Goal: Complete application form

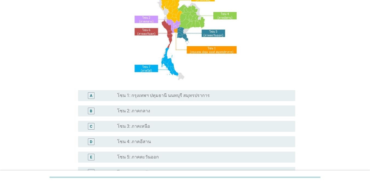
scroll to position [55, 0]
click at [193, 98] on div "radio_button_unchecked โซน 1: กรุงเทพฯ ปทุมธานี นนทบุรี สมุทรปราการ" at bounding box center [204, 95] width 174 height 7
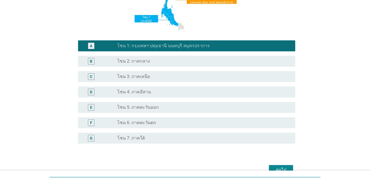
scroll to position [135, 0]
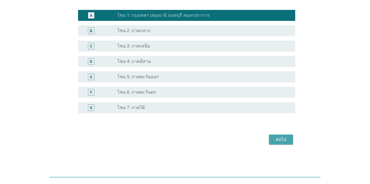
click at [270, 137] on div "ต่อไป" at bounding box center [281, 139] width 15 height 7
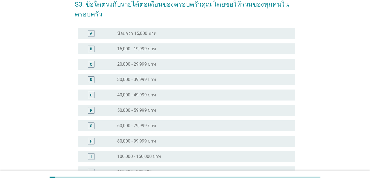
scroll to position [110, 0]
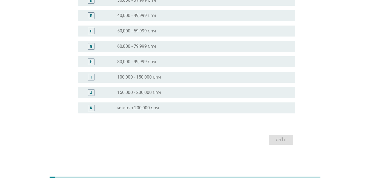
click at [150, 81] on div "I radio_button_unchecked 100,000 - 150,000 บาท" at bounding box center [186, 77] width 217 height 11
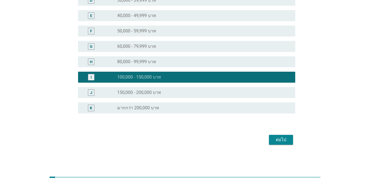
click at [270, 138] on div "ต่อไป" at bounding box center [281, 139] width 15 height 7
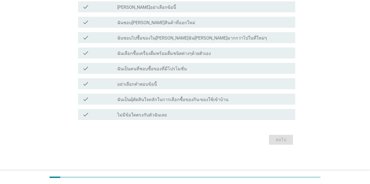
scroll to position [0, 0]
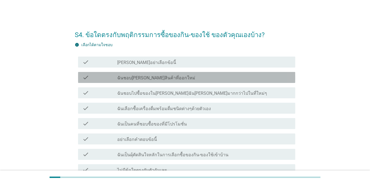
click at [158, 77] on label "ฉันชอบ[PERSON_NAME]สินค้าที่ออกใหม่" at bounding box center [156, 77] width 78 height 5
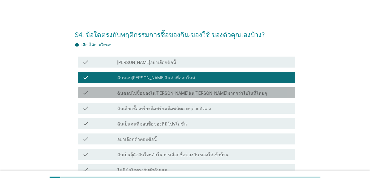
click at [154, 93] on label "ฉันชอบไปซื้อของใน[PERSON_NAME]ฉัน[PERSON_NAME]มากกว่าไปในที่ใหม่ๆ" at bounding box center [192, 92] width 150 height 5
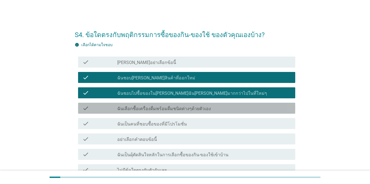
click at [155, 107] on label "ฉันเลือกซื้อเครื่องดื่มพร้อมดื่มชนิดต่างๆด้วยตัวเอง" at bounding box center [164, 108] width 94 height 5
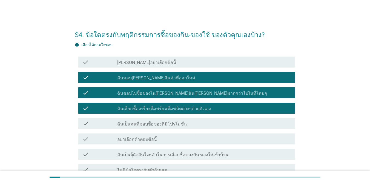
click at [156, 123] on label "ฉันเป็นคนที่ชอบซื้อของที่มีโปรโมชั่น" at bounding box center [152, 123] width 70 height 5
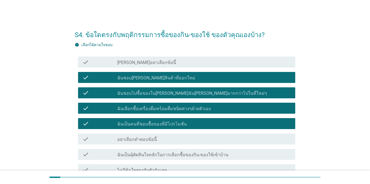
click at [175, 152] on label "ฉันเป็นผุ้ตัดสินใจหลักในการเลือกซื้อของกิน-ของใช้เข้าบ้าน" at bounding box center [172, 154] width 111 height 5
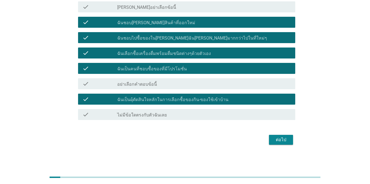
scroll to position [28, 0]
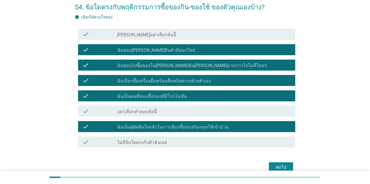
click at [270, 163] on button "ต่อไป" at bounding box center [281, 167] width 24 height 10
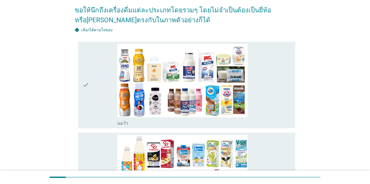
scroll to position [55, 0]
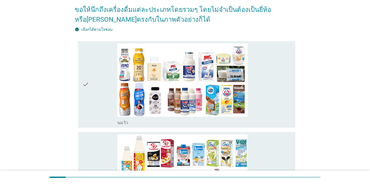
click at [254, 65] on div "check_box_outline_blank [PERSON_NAME]" at bounding box center [204, 84] width 174 height 82
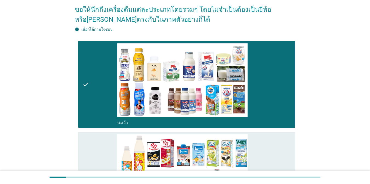
click at [257, 134] on div "check_box_outline_blank นมถั่วเหลือง-น้ำเต้าหู้พร้อมดื่ม" at bounding box center [204, 175] width 174 height 82
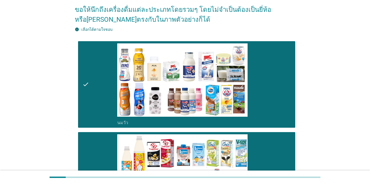
scroll to position [215, 0]
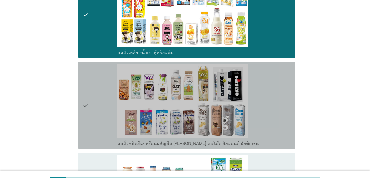
click at [270, 101] on div "check_box_outline_blank นมถั่วชนิดอื่นๆหรือนมธัญพืช [PERSON_NAME] นมโอ๊ต อัลมอน…" at bounding box center [204, 105] width 174 height 82
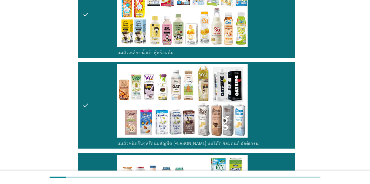
scroll to position [376, 0]
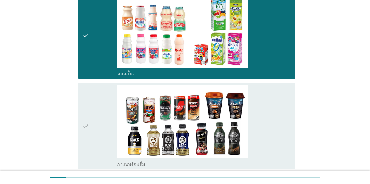
click at [270, 122] on div "check_box_outline_blank กาแฟพร้อมดื่ม" at bounding box center [204, 126] width 174 height 82
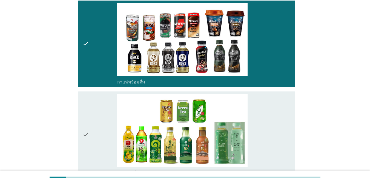
click at [269, 118] on div "check_box_outline_blank ชาพร้อมดื่ม" at bounding box center [204, 134] width 174 height 82
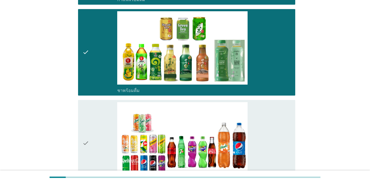
click at [269, 117] on div "check_box_outline_blank น้ำอัดลม" at bounding box center [204, 143] width 174 height 82
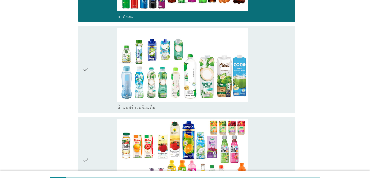
click at [265, 75] on div "check_box_outline_blank น้ำมะพร้าวพร้อมดื่ม" at bounding box center [204, 69] width 174 height 82
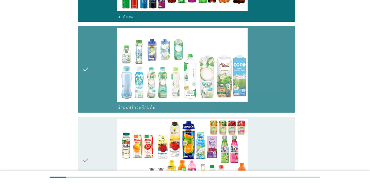
click at [270, 119] on div "check_box_outline_blank น้ำผลไม้-น้ำผักผลไม้พร้อมดื่ม" at bounding box center [204, 160] width 174 height 82
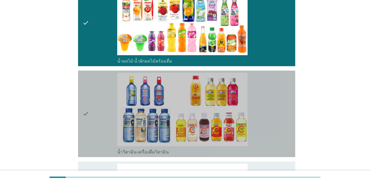
click at [270, 109] on div "check_box_outline_blank น้ำวิตามิน-เครื่องดื่มวิตามิน" at bounding box center [204, 114] width 174 height 82
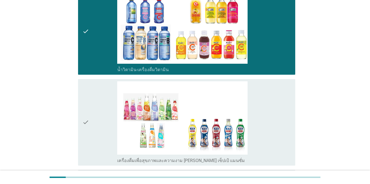
click at [270, 109] on div "check_box_outline_blank เครื่องดื่มเพื่อสุขภาพและความงาม [PERSON_NAME] เซ็ปเป้ …" at bounding box center [204, 122] width 174 height 82
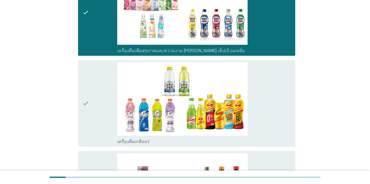
click at [270, 108] on div "check_box_outline_blank เครื่องดื่มเกลือแร่" at bounding box center [204, 103] width 174 height 82
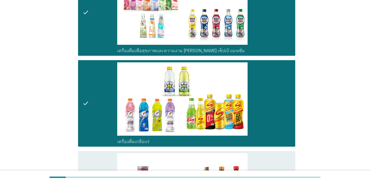
scroll to position [1143, 0]
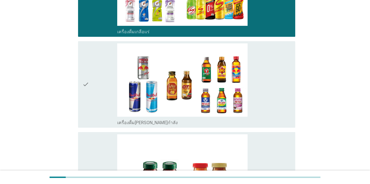
click at [270, 105] on div "check_box_outline_blank เครื่องดื่ม[PERSON_NAME]กำลัง" at bounding box center [204, 84] width 174 height 82
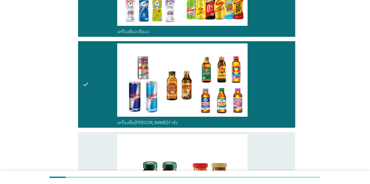
click at [270, 134] on div "check_box_outline_blank ซุปไก่สกัด-[PERSON_NAME]สำเร็จรูป" at bounding box center [204, 175] width 174 height 82
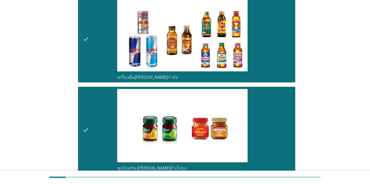
scroll to position [1247, 0]
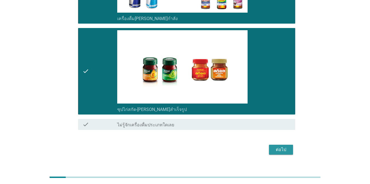
click at [270, 144] on button "ต่อไป" at bounding box center [281, 149] width 24 height 10
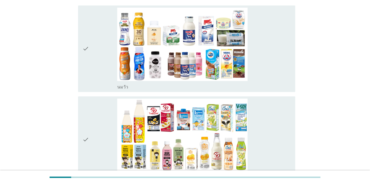
scroll to position [55, 0]
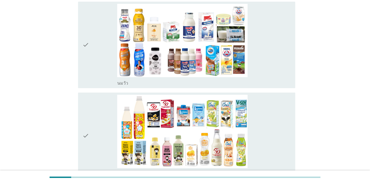
click at [270, 71] on div "check_box_outline_blank [PERSON_NAME]" at bounding box center [204, 45] width 174 height 82
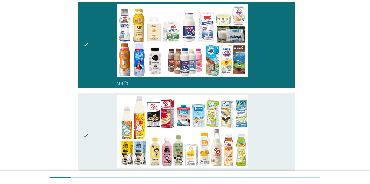
click at [270, 110] on div "check_box_outline_blank นมถั่วเหลือง-น้ำเต้าหู้พร้อมดื่ม" at bounding box center [204, 136] width 174 height 82
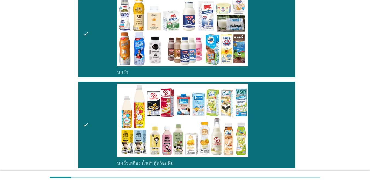
scroll to position [215, 0]
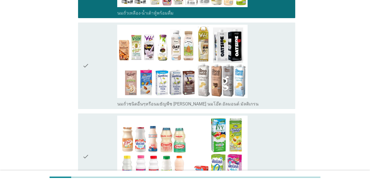
click at [269, 98] on div "check_box_outline_blank นมถั่วชนิดอื่นๆหรือนมธัญพืช [PERSON_NAME] นมโอ๊ต อัลมอน…" at bounding box center [204, 66] width 174 height 82
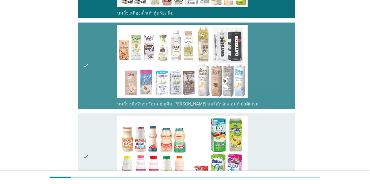
click at [268, 122] on div "check_box_outline_blank นมเปรี้ยว" at bounding box center [204, 156] width 174 height 82
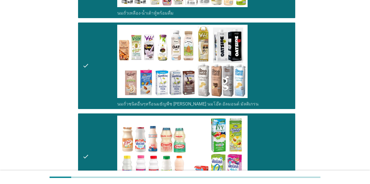
scroll to position [376, 0]
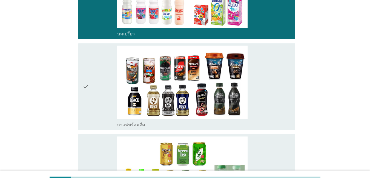
click at [259, 113] on div "check_box_outline_blank กาแฟพร้อมดื่ม" at bounding box center [204, 86] width 174 height 82
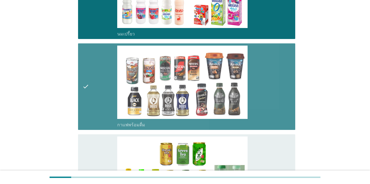
click at [270, 150] on div "check_box_outline_blank ชาพร้อมดื่ม" at bounding box center [204, 177] width 174 height 82
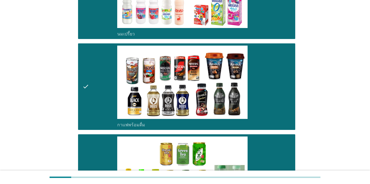
scroll to position [537, 0]
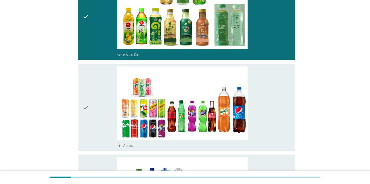
click at [259, 124] on div "check_box_outline_blank น้ำอัดลม" at bounding box center [204, 107] width 174 height 82
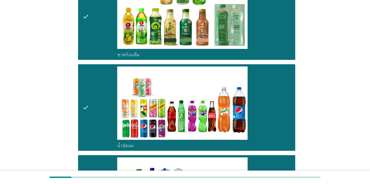
scroll to position [697, 0]
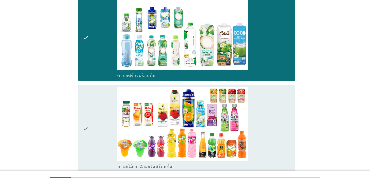
click at [270, 126] on div "check_box_outline_blank น้ำผลไม้-น้ำผักผลไม้พร้อมดื่ม" at bounding box center [204, 128] width 174 height 82
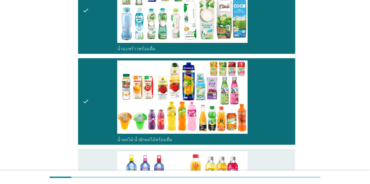
scroll to position [862, 0]
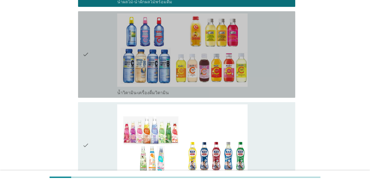
drag, startPoint x: 280, startPoint y: 72, endPoint x: 277, endPoint y: 79, distance: 8.1
click at [270, 72] on div "check_box_outline_blank น้ำวิตามิน-เครื่องดื่มวิตามิน" at bounding box center [204, 54] width 174 height 82
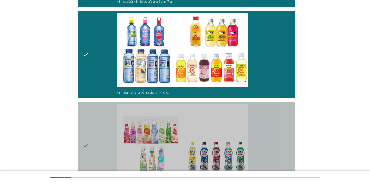
click at [270, 109] on div "check_box_outline_blank เครื่องดื่มเพื่อสุขภาพและความงาม [PERSON_NAME] เซ็ปเป้ …" at bounding box center [204, 145] width 174 height 82
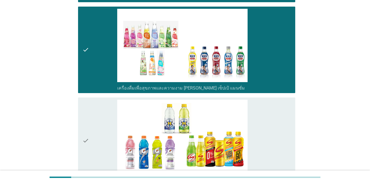
scroll to position [999, 0]
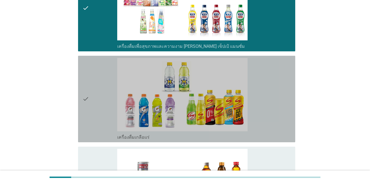
click at [270, 107] on div "check_box_outline_blank เครื่องดื่มเกลือแร่" at bounding box center [204, 99] width 174 height 82
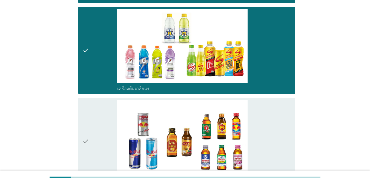
scroll to position [1163, 0]
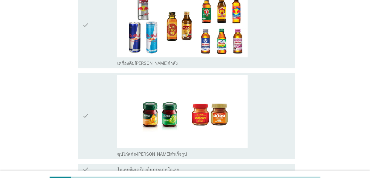
click at [270, 57] on div "check_box_outline_blank เครื่องดื่ม[PERSON_NAME]กำลัง" at bounding box center [204, 25] width 174 height 82
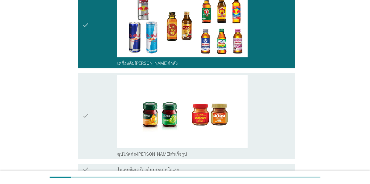
click at [270, 97] on div "check_box_outline_blank ซุปไก่สกัด-[PERSON_NAME]สำเร็จรูป" at bounding box center [204, 116] width 174 height 82
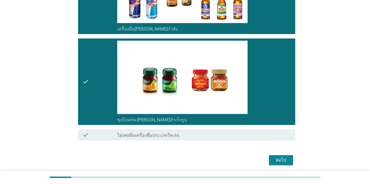
scroll to position [1218, 0]
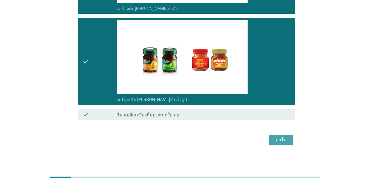
click at [270, 141] on div "ต่อไป" at bounding box center [281, 139] width 15 height 7
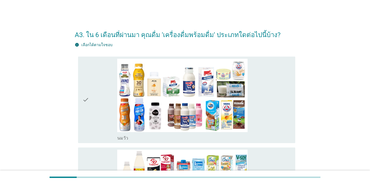
scroll to position [55, 0]
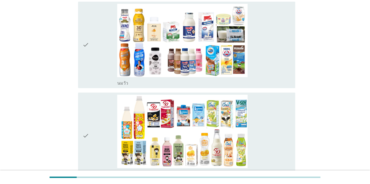
click at [270, 58] on div "check_box_outline_blank [PERSON_NAME]" at bounding box center [204, 45] width 174 height 82
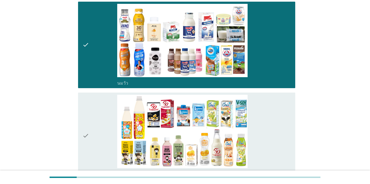
click at [270, 113] on div "check_box_outline_blank นมถั่วเหลือง-น้ำเต้าหู้พร้อมดื่ม" at bounding box center [204, 136] width 174 height 82
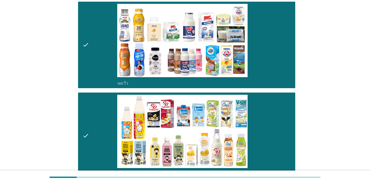
scroll to position [215, 0]
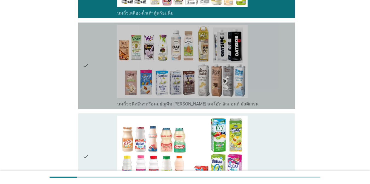
click at [270, 88] on div "check_box_outline_blank นมถั่วชนิดอื่นๆหรือนมธัญพืช [PERSON_NAME] นมโอ๊ต อัลมอน…" at bounding box center [204, 66] width 174 height 82
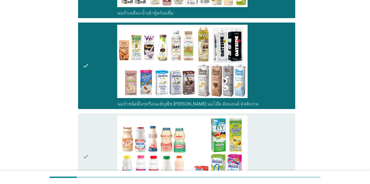
click at [270, 129] on div "check_box_outline_blank นมเปรี้ยว" at bounding box center [204, 156] width 174 height 82
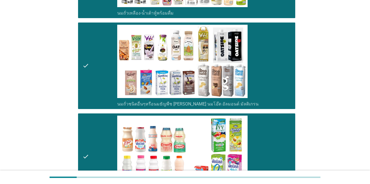
scroll to position [376, 0]
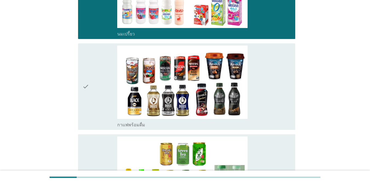
click at [270, 108] on div "check_box_outline_blank กาแฟพร้อมดื่ม" at bounding box center [204, 86] width 174 height 82
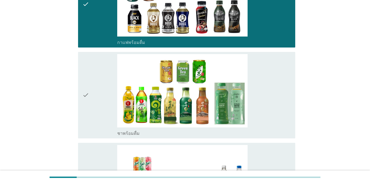
click at [270, 91] on div "check_box_outline_blank ชาพร้อมดื่ม" at bounding box center [204, 95] width 174 height 82
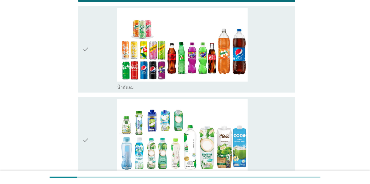
scroll to position [595, 0]
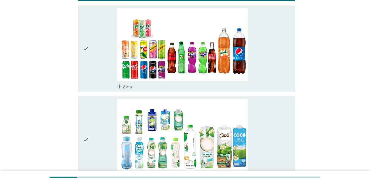
click at [270, 68] on div "check_box_outline_blank น้ำอัดลม" at bounding box center [204, 49] width 174 height 82
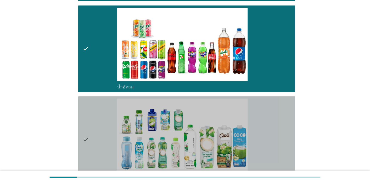
click at [270, 118] on div "check_box_outline_blank น้ำมะพร้าวพร้อมดื่ม" at bounding box center [204, 139] width 174 height 82
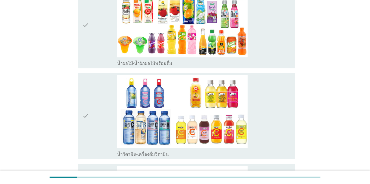
scroll to position [814, 0]
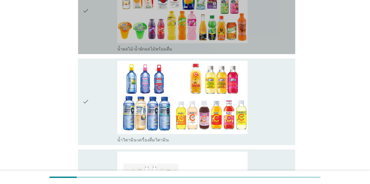
click at [269, 48] on div "check_box_outline_blank น้ำผลไม้-น้ำผักผลไม้พร้อมดื่ม" at bounding box center [204, 48] width 174 height 7
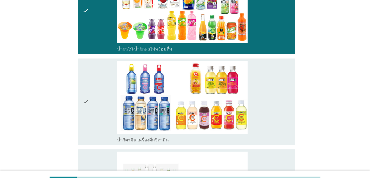
click at [267, 93] on div "check_box_outline_blank น้ำวิตามิน-เครื่องดื่มวิตามิน" at bounding box center [204, 102] width 174 height 82
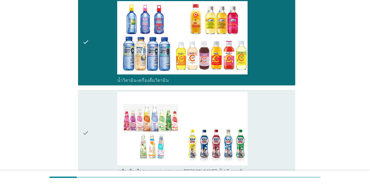
scroll to position [924, 0]
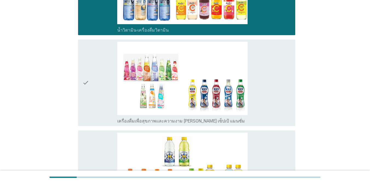
click at [267, 84] on div "check_box_outline_blank เครื่องดื่มเพื่อสุขภาพและความงาม [PERSON_NAME] เซ็ปเป้ …" at bounding box center [204, 83] width 174 height 82
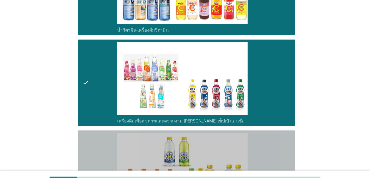
click at [264, 148] on div "check_box_outline_blank เครื่องดื่มเกลือแร่" at bounding box center [204, 173] width 174 height 82
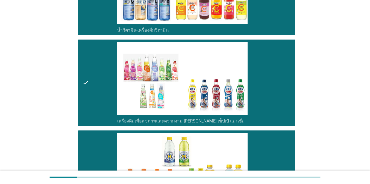
scroll to position [1085, 0]
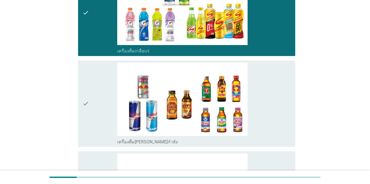
click at [270, 122] on div "check_box_outline_blank เครื่องดื่ม[PERSON_NAME]กำลัง" at bounding box center [204, 103] width 174 height 82
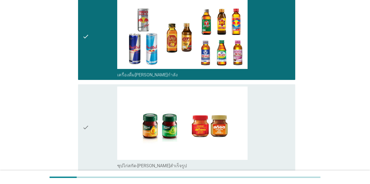
scroll to position [1194, 0]
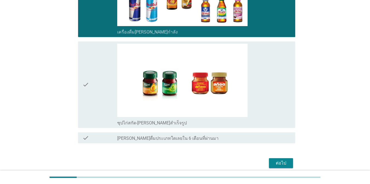
click at [270, 89] on div "check_box_outline_blank ซุปไก่สกัด-[PERSON_NAME]สำเร็จรูป" at bounding box center [204, 85] width 174 height 82
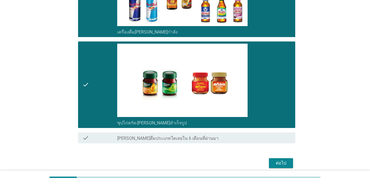
click at [270, 160] on div "ต่อไป" at bounding box center [281, 163] width 15 height 7
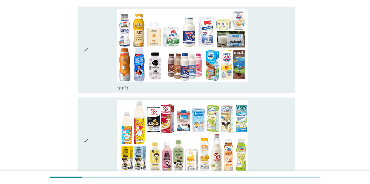
scroll to position [55, 0]
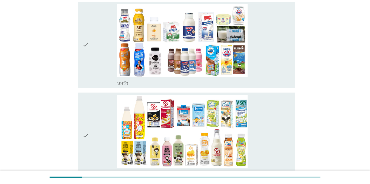
click at [270, 45] on div "check_box_outline_blank [PERSON_NAME]" at bounding box center [204, 45] width 174 height 82
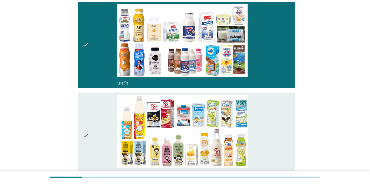
click at [270, 113] on div "check_box_outline_blank นมถั่วเหลือง-น้ำเต้าหู้พร้อมดื่ม" at bounding box center [204, 136] width 174 height 82
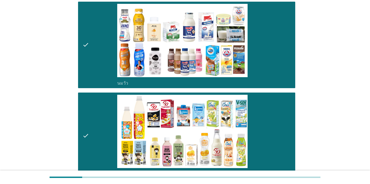
scroll to position [215, 0]
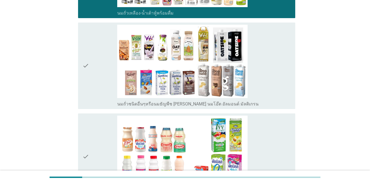
click at [270, 68] on div "check_box_outline_blank นมถั่วชนิดอื่นๆหรือนมธัญพืช [PERSON_NAME] นมโอ๊ต อัลมอน…" at bounding box center [204, 66] width 174 height 82
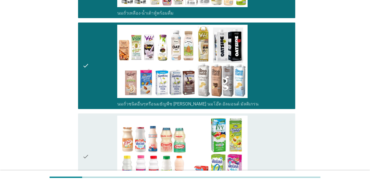
click at [267, 126] on div "check_box_outline_blank นมเปรี้ยว" at bounding box center [204, 156] width 174 height 82
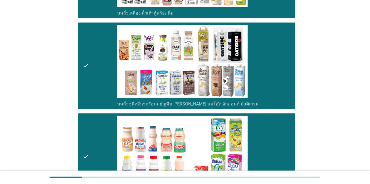
scroll to position [376, 0]
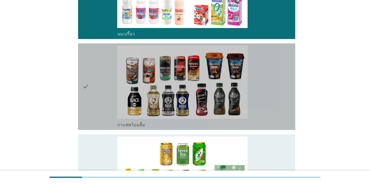
click at [270, 100] on div "check_box_outline_blank กาแฟพร้อมดื่ม" at bounding box center [204, 86] width 174 height 82
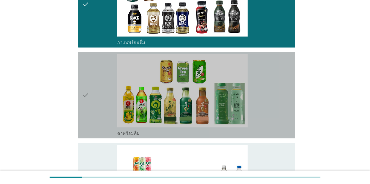
click at [270, 98] on div "check_box_outline_blank ชาพร้อมดื่ม" at bounding box center [204, 95] width 174 height 82
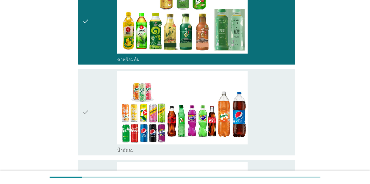
scroll to position [568, 0]
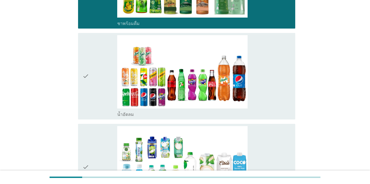
click at [270, 96] on div "check_box_outline_blank น้ำอัดลม" at bounding box center [204, 76] width 174 height 82
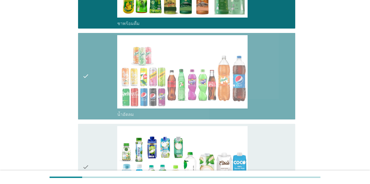
click at [270, 96] on div "check_box_outline_blank น้ำอัดลม" at bounding box center [204, 76] width 174 height 82
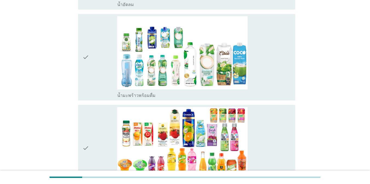
click at [270, 81] on div "check_box_outline_blank น้ำมะพร้าวพร้อมดื่ม" at bounding box center [204, 57] width 174 height 82
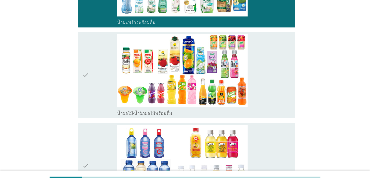
scroll to position [787, 0]
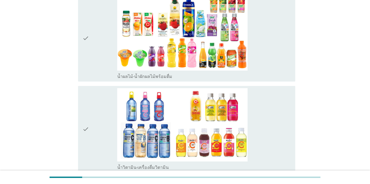
click at [270, 64] on div "check_box_outline_blank น้ำผลไม้-น้ำผักผลไม้พร้อมดื่ม" at bounding box center [204, 38] width 174 height 82
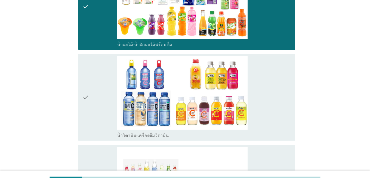
scroll to position [869, 0]
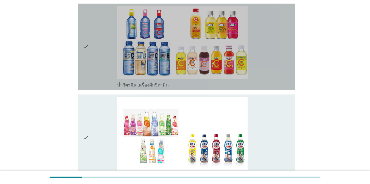
click at [270, 77] on div "check_box_outline_blank น้ำวิตามิน-เครื่องดื่มวิตามิน" at bounding box center [204, 47] width 174 height 82
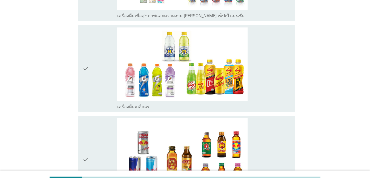
scroll to position [1034, 0]
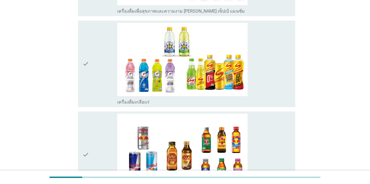
click at [270, 91] on div "check_box_outline_blank เครื่องดื่มเกลือแร่" at bounding box center [204, 64] width 174 height 82
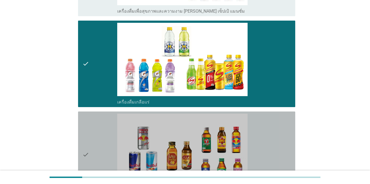
click at [267, 131] on div "check_box_outline_blank เครื่องดื่ม[PERSON_NAME]กำลัง" at bounding box center [204, 154] width 174 height 82
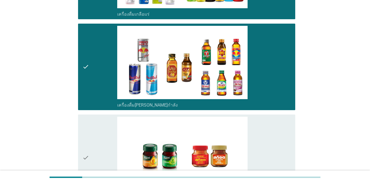
scroll to position [1171, 0]
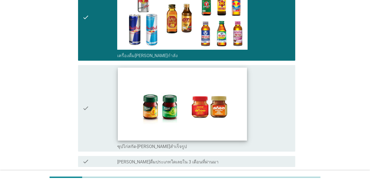
click at [232, 112] on img at bounding box center [182, 103] width 129 height 73
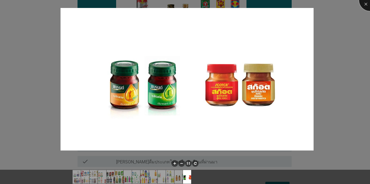
click at [270, 5] on div at bounding box center [370, 0] width 22 height 22
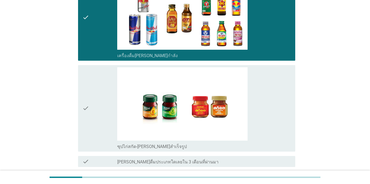
click at [270, 83] on div "check_box_outline_blank ซุปไก่สกัด-[PERSON_NAME]สำเร็จรูป" at bounding box center [204, 108] width 174 height 82
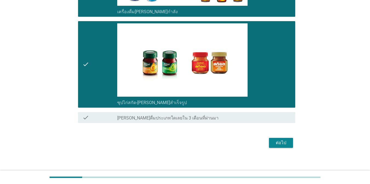
scroll to position [1218, 0]
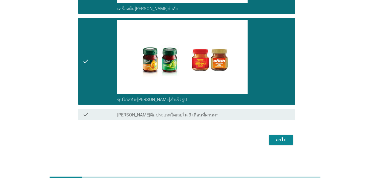
click at [270, 138] on div "ต่อไป" at bounding box center [281, 139] width 15 height 7
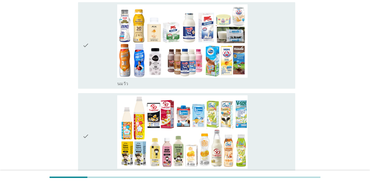
scroll to position [55, 0]
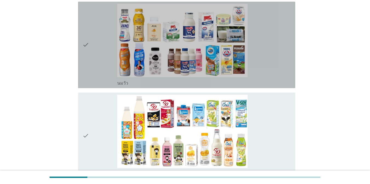
click at [270, 65] on div "check_box_outline_blank [PERSON_NAME]" at bounding box center [204, 45] width 174 height 82
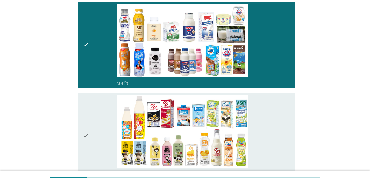
click at [270, 117] on div "check_box_outline_blank นมถั่วเหลือง-น้ำเต้าหู้พร้อมดื่ม" at bounding box center [204, 136] width 174 height 82
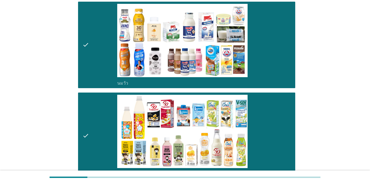
scroll to position [215, 0]
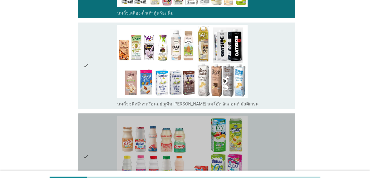
click at [261, 135] on div "check_box_outline_blank นมเปรี้ยว" at bounding box center [204, 156] width 174 height 82
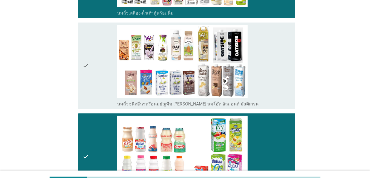
scroll to position [376, 0]
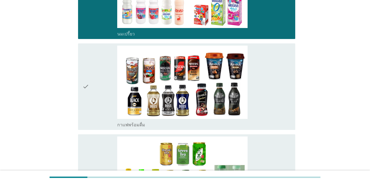
click at [270, 94] on div "check_box_outline_blank กาแฟพร้อมดื่ม" at bounding box center [204, 86] width 174 height 82
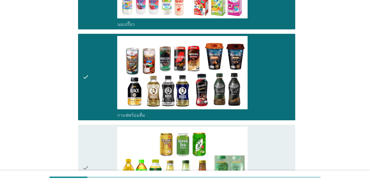
scroll to position [486, 0]
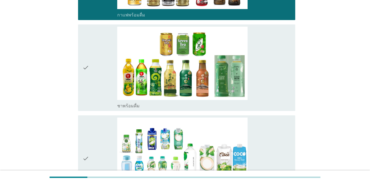
click at [270, 95] on div "check_box_outline_blank ชาพร้อมดื่ม" at bounding box center [204, 68] width 174 height 82
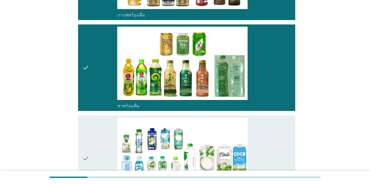
drag, startPoint x: 281, startPoint y: 131, endPoint x: 298, endPoint y: 130, distance: 17.6
click at [270, 131] on div "check_box น้ำมะพร้าวพร้อมดื่ม" at bounding box center [204, 158] width 174 height 82
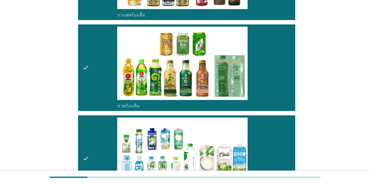
scroll to position [646, 0]
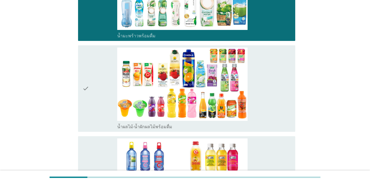
click at [270, 101] on div "check_box น้ำผลไม้-น้ำผักผลไม้พร้อมดื่ม" at bounding box center [204, 88] width 174 height 82
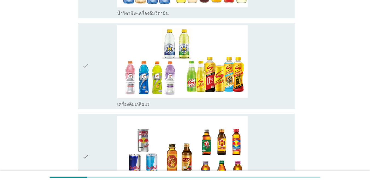
scroll to position [893, 0]
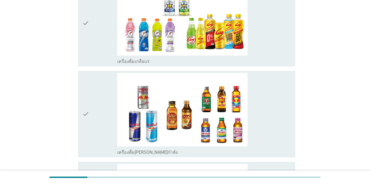
drag, startPoint x: 278, startPoint y: 98, endPoint x: 278, endPoint y: 71, distance: 27.1
click at [270, 98] on div "check_box เครื่องดื่ม[PERSON_NAME]กำลัง" at bounding box center [204, 114] width 174 height 82
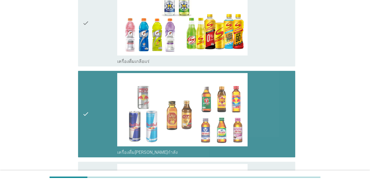
click at [270, 38] on div "check_box เครื่องดื่มเกลือแร่" at bounding box center [204, 23] width 174 height 82
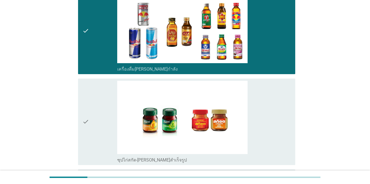
scroll to position [1030, 0]
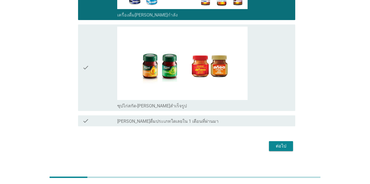
click at [270, 88] on div "check_box ซุปไก่สกัด-[PERSON_NAME]สำเร็จรูป" at bounding box center [204, 68] width 174 height 82
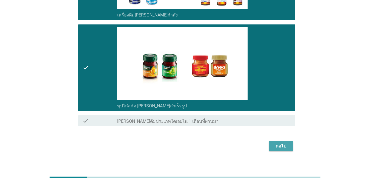
click at [270, 150] on button "ต่อไป" at bounding box center [281, 146] width 24 height 10
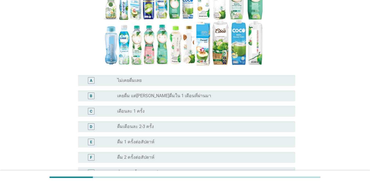
scroll to position [110, 0]
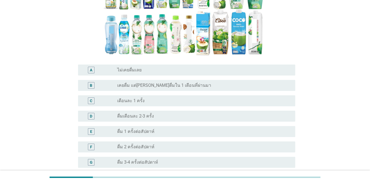
click at [126, 132] on label "ดื่ม 1 ครั้งต่อสัปดาห์" at bounding box center [135, 131] width 37 height 5
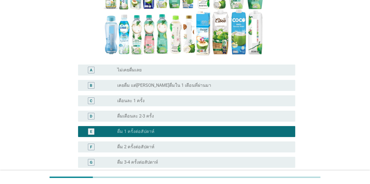
scroll to position [192, 0]
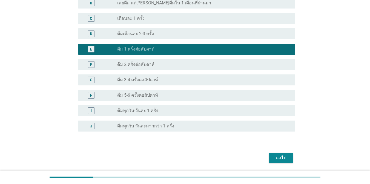
click at [270, 158] on div "ต่อไป" at bounding box center [281, 157] width 15 height 7
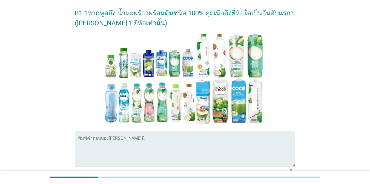
scroll to position [82, 0]
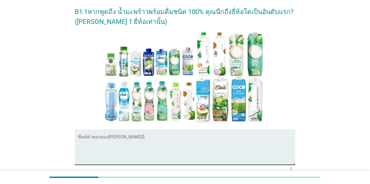
click at [138, 139] on textarea "พิมพ์คำตอบของคุณ ที่นี่" at bounding box center [186, 150] width 217 height 29
click at [104, 138] on textarea "พิมพ์คำตอบของคุณ ที่นี่" at bounding box center [186, 150] width 217 height 29
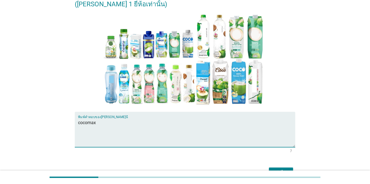
scroll to position [110, 0]
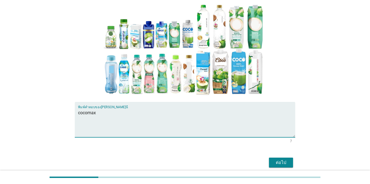
type textarea "cocomax"
drag, startPoint x: 97, startPoint y: 113, endPoint x: 78, endPoint y: 112, distance: 18.9
click at [78, 112] on textarea "cocomax" at bounding box center [186, 122] width 217 height 29
click at [270, 161] on button "ต่อไป" at bounding box center [281, 162] width 24 height 10
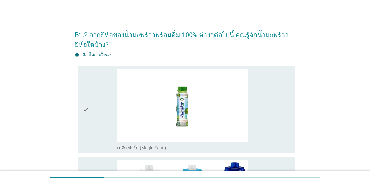
scroll to position [82, 0]
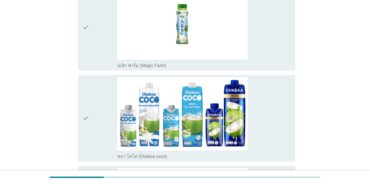
click at [270, 43] on div "check_box_outline_blank เมจิก ฟาร์ม (Magic Farm)" at bounding box center [204, 27] width 174 height 82
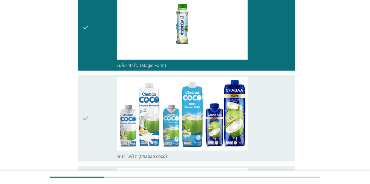
click at [270, 103] on div "check_box_outline_blank ชบา โคโค่ (Chabaa coco)" at bounding box center [204, 118] width 174 height 82
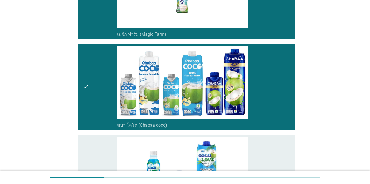
scroll to position [164, 0]
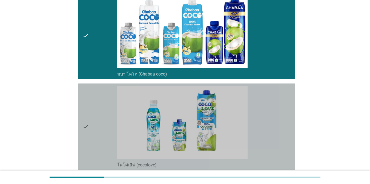
click at [270, 116] on div "check_box_outline_blank โคโค่เลิฟ (cocolove)" at bounding box center [204, 127] width 174 height 82
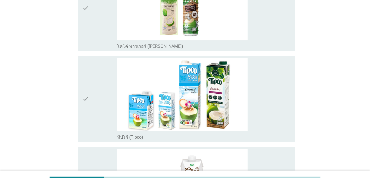
scroll to position [380, 0]
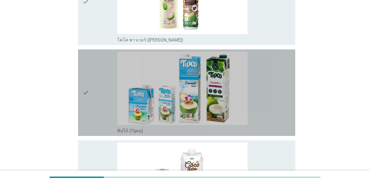
click at [260, 98] on div "check_box_outline_blank ทิปโก้ (Tipco)" at bounding box center [204, 93] width 174 height 82
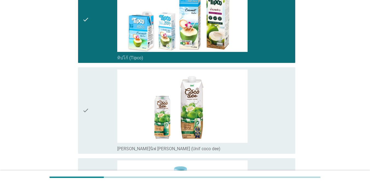
scroll to position [489, 0]
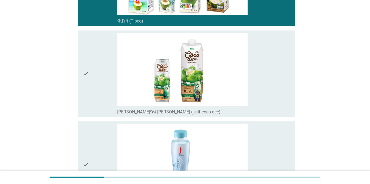
click at [264, 75] on div "check_box_outline_blank [PERSON_NAME]นิฟ [PERSON_NAME] (Unif coco dee)" at bounding box center [204, 74] width 174 height 82
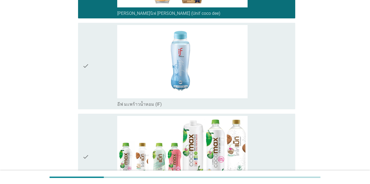
scroll to position [599, 0]
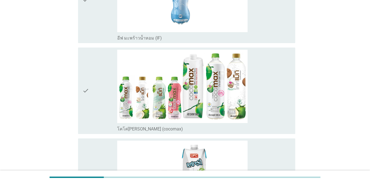
click at [265, 87] on div "check_box_outline_blank โคโค่[PERSON_NAME] (cocomax)" at bounding box center [204, 91] width 174 height 82
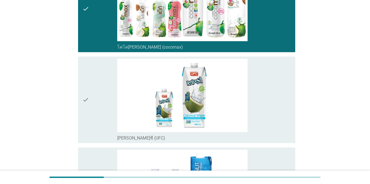
scroll to position [736, 0]
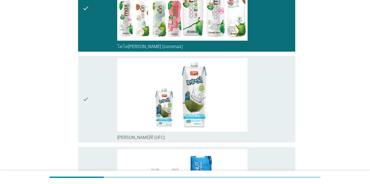
click at [265, 87] on div "check_box_outline_blank [PERSON_NAME]ซี (UFC)" at bounding box center [204, 99] width 174 height 82
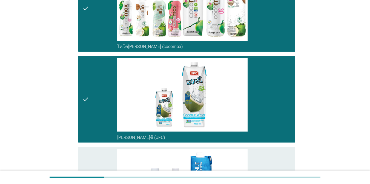
scroll to position [846, 0]
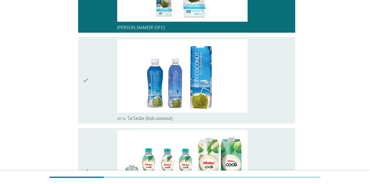
click at [265, 87] on div "check_box_outline_blank เกาะ โคโคนัท (Koh coconut)" at bounding box center [204, 80] width 174 height 82
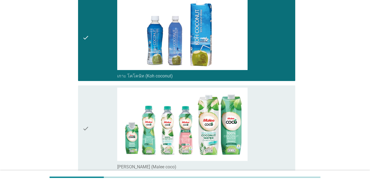
scroll to position [955, 0]
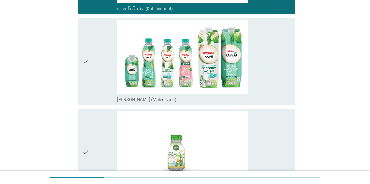
click at [270, 74] on div "check_box_outline_blank [PERSON_NAME] (Malee coco)" at bounding box center [204, 61] width 174 height 82
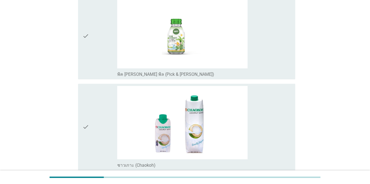
scroll to position [1120, 0]
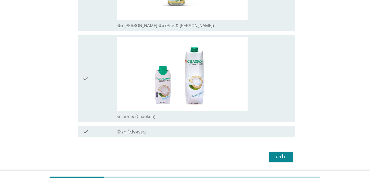
click at [269, 76] on div "check_box_outline_blank ชาวเกาะ (Chaokoh)" at bounding box center [204, 78] width 174 height 82
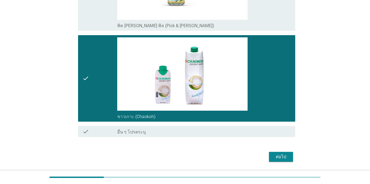
click at [270, 154] on div "ต่อไป" at bounding box center [281, 156] width 15 height 7
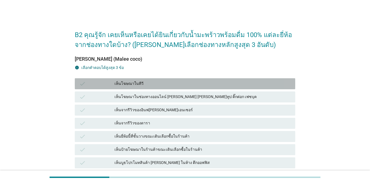
click at [151, 86] on div "เห็นโฆษณาในทีวี" at bounding box center [203, 83] width 176 height 7
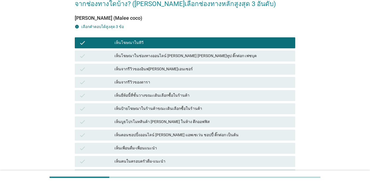
scroll to position [55, 0]
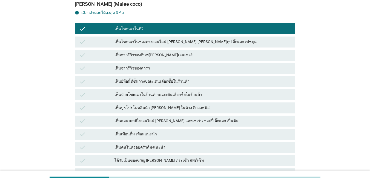
click at [180, 80] on div "เห็นยี่ห้อนี้ที่ชั้นวางขณะเดินเลือกซื้อในร้านค้า" at bounding box center [203, 81] width 176 height 7
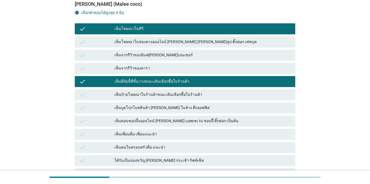
click at [218, 42] on div "เห็นโฆษณาในช่องทางออนไลน์ [PERSON_NAME] [PERSON_NAME]ทูป ติ๊กต่อก เฟซบุค" at bounding box center [203, 42] width 176 height 7
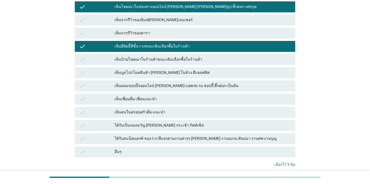
scroll to position [131, 0]
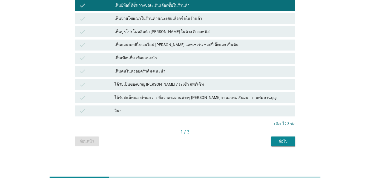
click at [270, 143] on button "ต่อไป" at bounding box center [283, 141] width 24 height 10
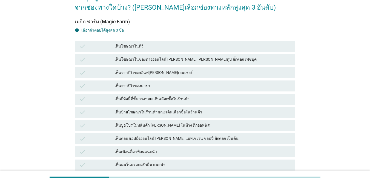
scroll to position [27, 0]
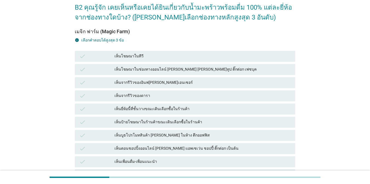
click at [149, 53] on div "เห็นโฆษณาในทีวี" at bounding box center [203, 56] width 176 height 7
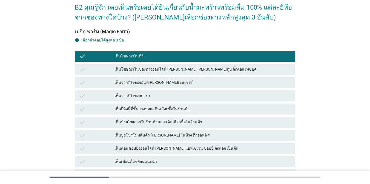
click at [183, 104] on div "check เห็นยี่ห้อนี้ที่ชั้นวางขณะเดินเลือกซื้อในร้านค้า" at bounding box center [185, 108] width 221 height 11
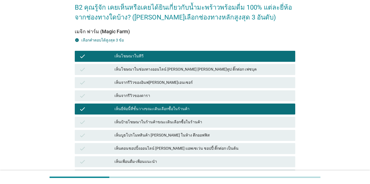
scroll to position [55, 0]
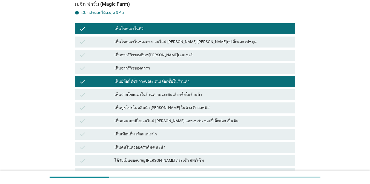
click at [186, 119] on div "เห็นตอนชอปปิ้งออนไลน์ [PERSON_NAME] แอพเซเว่น ชอปปี้ ติ๊กต่อก เป็นต้น" at bounding box center [203, 121] width 176 height 7
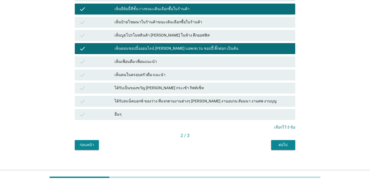
scroll to position [131, 0]
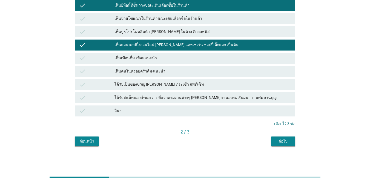
click at [270, 143] on button "ต่อไป" at bounding box center [283, 141] width 24 height 10
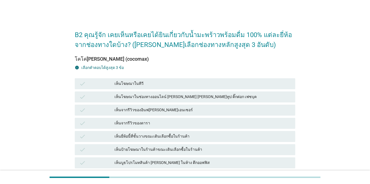
scroll to position [27, 0]
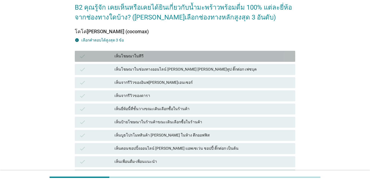
click at [166, 53] on div "เห็นโฆษณาในทีวี" at bounding box center [203, 56] width 176 height 7
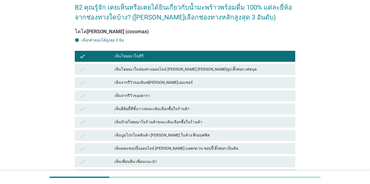
click at [183, 107] on div "เห็นยี่ห้อนี้ที่ชั้นวางขณะเดินเลือกซื้อในร้านค้า" at bounding box center [203, 109] width 176 height 7
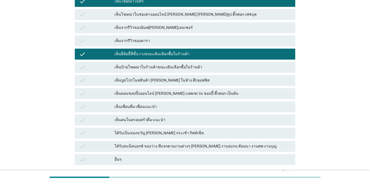
scroll to position [55, 0]
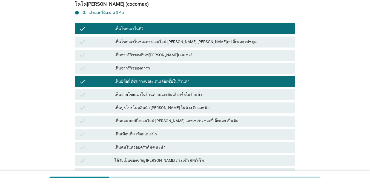
click at [194, 98] on div "check เห็นป้ายโฆษณาในร้านค้าขณะเดินเลือกซื้อในร้านค้า" at bounding box center [185, 94] width 221 height 11
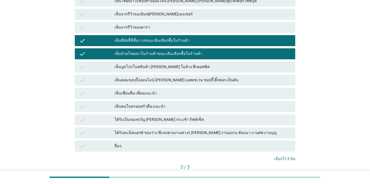
scroll to position [131, 0]
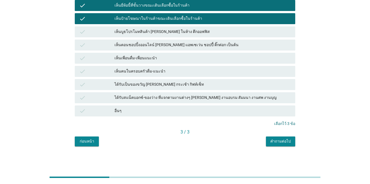
click at [270, 139] on div "คำถามต่อไป" at bounding box center [280, 141] width 21 height 6
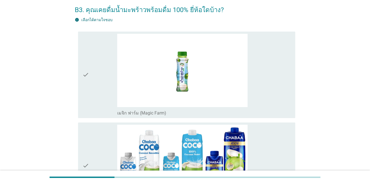
scroll to position [55, 0]
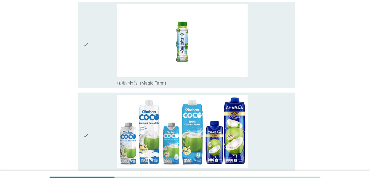
click at [270, 71] on div "check_box_outline_blank เมจิก ฟาร์ม (Magic Farm)" at bounding box center [204, 45] width 174 height 82
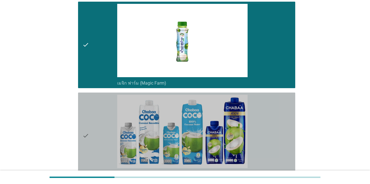
click at [270, 120] on div "check_box_outline_blank ชบา โคโค่ (Chabaa coco)" at bounding box center [204, 136] width 174 height 82
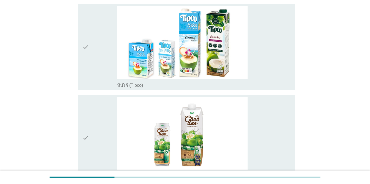
scroll to position [325, 0]
click at [270, 66] on div "check_box_outline_blank ทิปโก้ (Tipco)" at bounding box center [204, 47] width 174 height 82
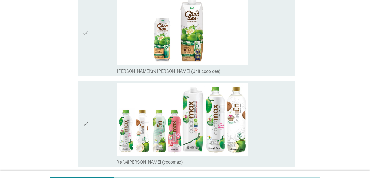
scroll to position [462, 0]
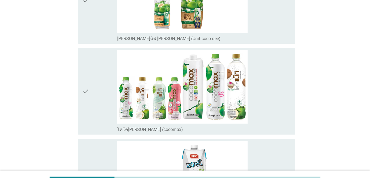
click at [270, 107] on div "check_box_outline_blank โคโค่[PERSON_NAME] (cocomax)" at bounding box center [204, 91] width 174 height 82
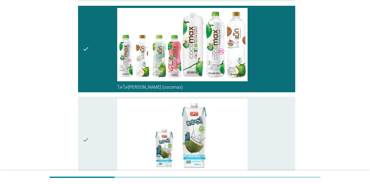
scroll to position [544, 0]
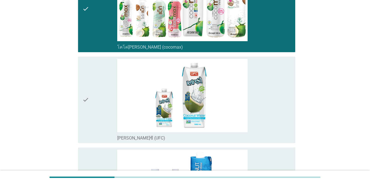
click at [270, 107] on div "check_box_outline_blank [PERSON_NAME]ซี (UFC)" at bounding box center [204, 100] width 174 height 82
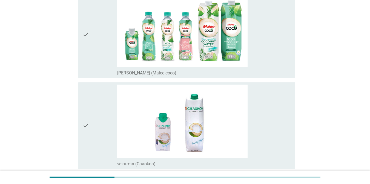
scroll to position [791, 0]
click at [270, 106] on div "check_box_outline_blank ชาวเกาะ (Chaokoh)" at bounding box center [204, 125] width 174 height 82
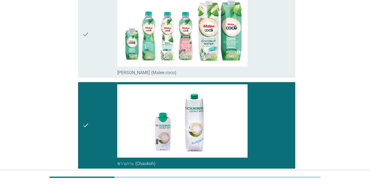
click at [270, 63] on div "check_box_outline_blank [PERSON_NAME] (Malee coco)" at bounding box center [204, 34] width 174 height 82
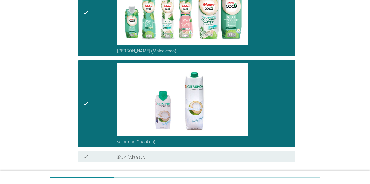
scroll to position [855, 0]
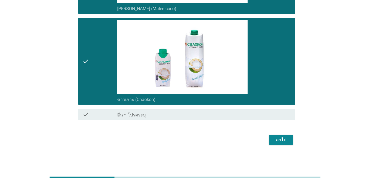
click at [270, 136] on div "ต่อไป" at bounding box center [281, 139] width 15 height 7
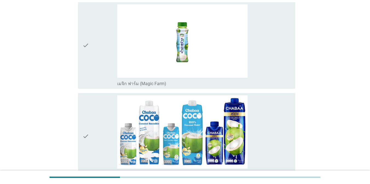
scroll to position [55, 0]
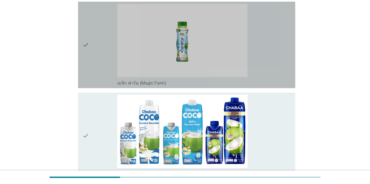
click at [270, 78] on div "check_box_outline_blank เมจิก ฟาร์ม (Magic Farm)" at bounding box center [204, 45] width 174 height 82
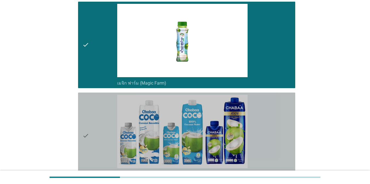
click at [270, 109] on div "check_box_outline_blank ชบา โคโค่ (Chabaa coco)" at bounding box center [204, 136] width 174 height 82
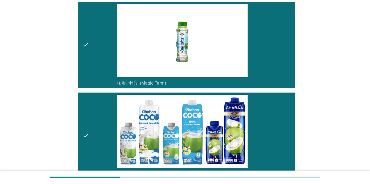
scroll to position [215, 0]
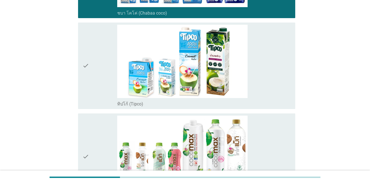
click at [270, 85] on div "check_box ทิปโก้ (Tipco)" at bounding box center [204, 66] width 174 height 82
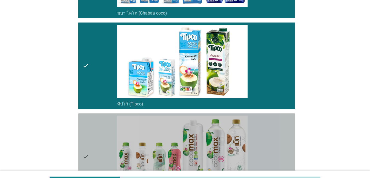
click at [270, 136] on div "check_box โคโค่[PERSON_NAME] (cocomax)" at bounding box center [204, 156] width 174 height 82
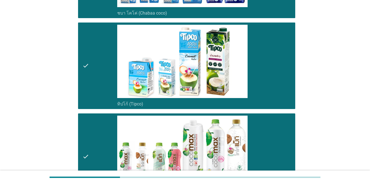
scroll to position [376, 0]
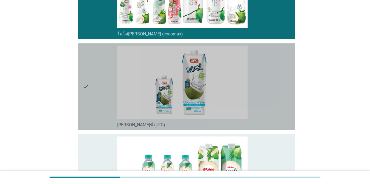
click at [270, 111] on div "check_box [PERSON_NAME]ซี (UFC)" at bounding box center [204, 86] width 174 height 82
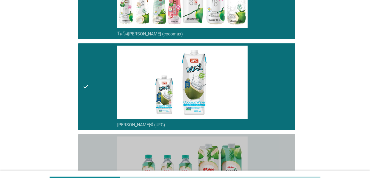
click at [270, 142] on div "check_box [PERSON_NAME] (Malee coco)" at bounding box center [204, 177] width 174 height 82
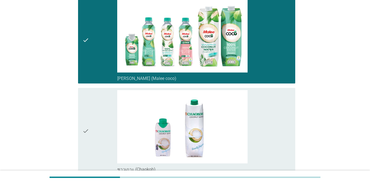
scroll to position [583, 0]
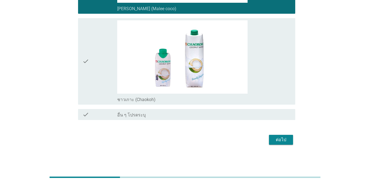
click at [270, 75] on div "check_box ชาวเกาะ (Chaokoh)" at bounding box center [204, 61] width 174 height 82
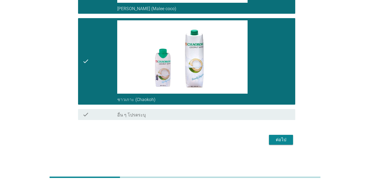
click at [270, 138] on div "ต่อไป" at bounding box center [281, 139] width 15 height 7
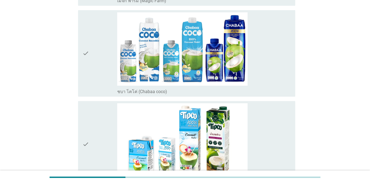
scroll to position [164, 0]
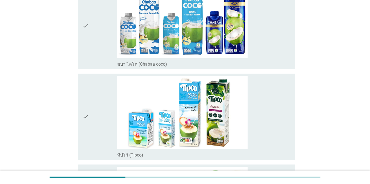
click at [266, 95] on div "check_box ทิปโก้ (Tipco)" at bounding box center [204, 117] width 174 height 82
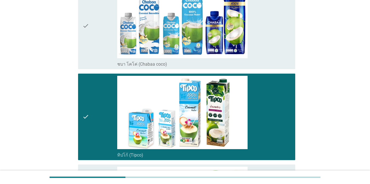
click at [266, 43] on div "check_box_outline_blank ชบา โคโค่ (Chabaa coco)" at bounding box center [204, 26] width 174 height 82
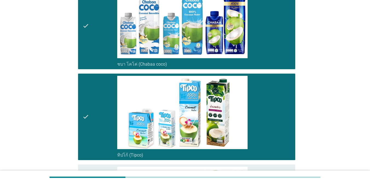
scroll to position [325, 0]
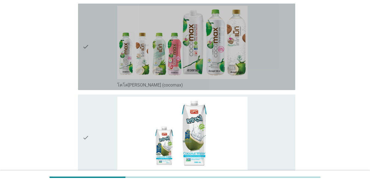
click at [270, 68] on div "check_box โคโค่[PERSON_NAME] (cocomax)" at bounding box center [204, 47] width 174 height 82
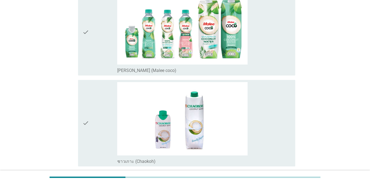
scroll to position [572, 0]
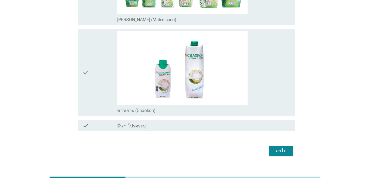
click at [270, 68] on div "check_box ชาวเกาะ (Chaokoh)" at bounding box center [204, 72] width 174 height 82
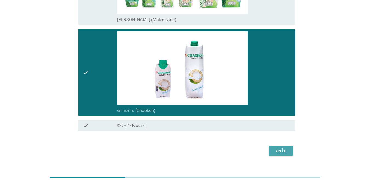
click at [270, 150] on div "ต่อไป" at bounding box center [281, 150] width 15 height 7
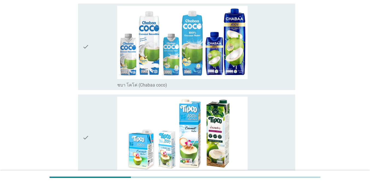
scroll to position [55, 0]
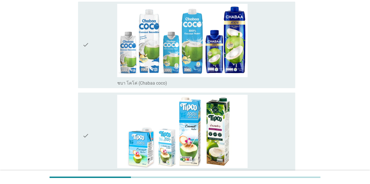
click at [270, 139] on div "check_box ทิปโก้ (Tipco)" at bounding box center [204, 136] width 174 height 82
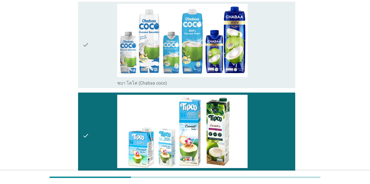
scroll to position [137, 0]
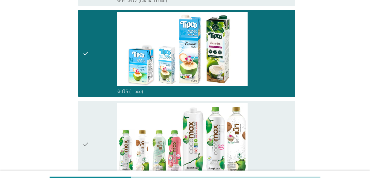
click at [270, 138] on div "check_box โคโค่[PERSON_NAME] (cocomax)" at bounding box center [204, 144] width 174 height 82
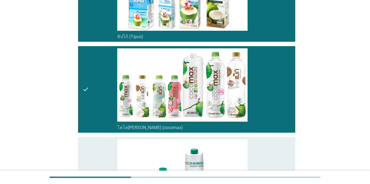
scroll to position [274, 0]
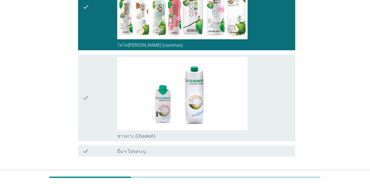
click at [270, 113] on div "check_box ชาวเกาะ (Chaokoh)" at bounding box center [204, 98] width 174 height 82
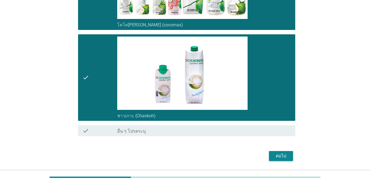
scroll to position [311, 0]
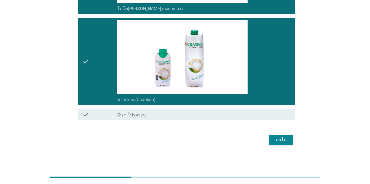
click at [270, 138] on div "ต่อไป" at bounding box center [281, 139] width 15 height 7
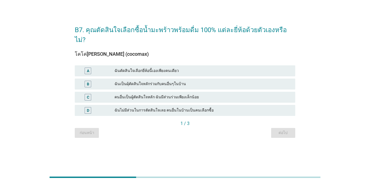
scroll to position [0, 0]
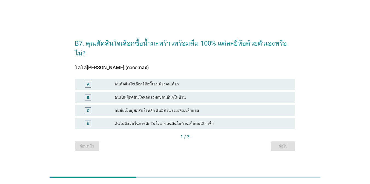
click at [170, 81] on div "ฉันตัดสินใจเลือกยี่ห้อนี้เองเพียงคนเดียว" at bounding box center [203, 84] width 176 height 7
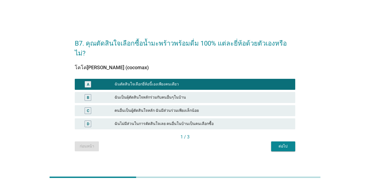
click at [270, 143] on div "ต่อไป" at bounding box center [283, 146] width 15 height 6
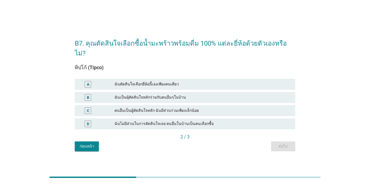
click at [189, 81] on div "ฉันตัดสินใจเลือกยี่ห้อนี้เองเพียงคนเดียว" at bounding box center [203, 84] width 176 height 7
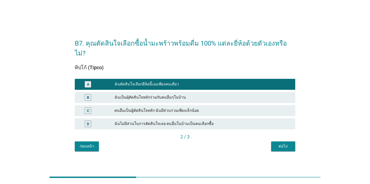
click at [270, 143] on div "ต่อไป" at bounding box center [283, 146] width 15 height 6
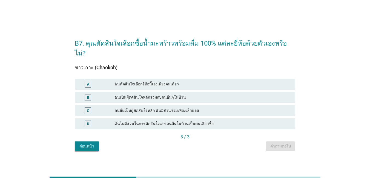
click at [190, 81] on div "ฉันตัดสินใจเลือกยี่ห้อนี้เองเพียงคนเดียว" at bounding box center [203, 84] width 176 height 7
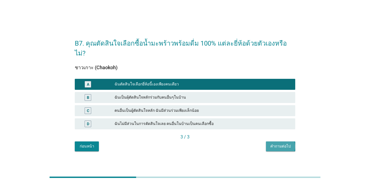
click at [270, 143] on div "คำถามต่อไป" at bounding box center [280, 146] width 21 height 6
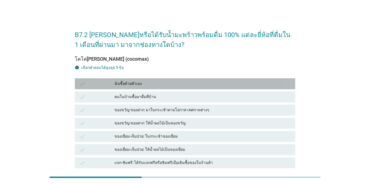
click at [156, 82] on div "ฉันซื้อด้วยตัวเอง" at bounding box center [203, 83] width 176 height 7
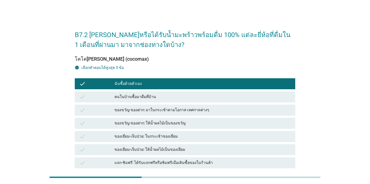
click at [159, 93] on div "คนในบ้านซื้อมาดื่มที่บ้าน" at bounding box center [203, 96] width 176 height 7
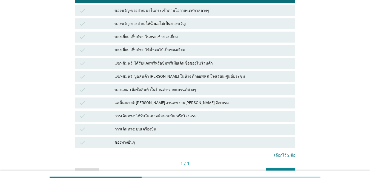
scroll to position [110, 0]
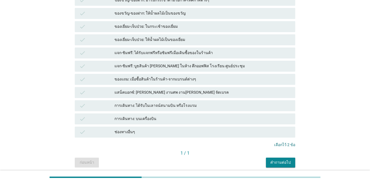
click at [270, 161] on div "คำถามต่อไป" at bounding box center [280, 162] width 21 height 6
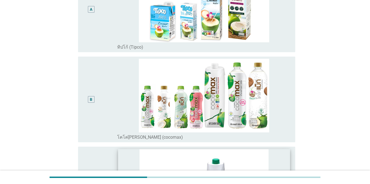
scroll to position [137, 0]
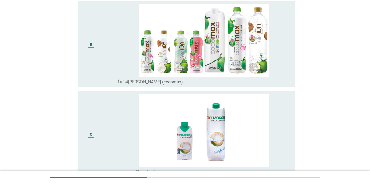
click at [105, 112] on div "C" at bounding box center [99, 133] width 35 height 81
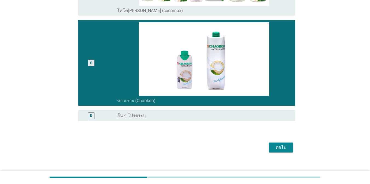
scroll to position [216, 0]
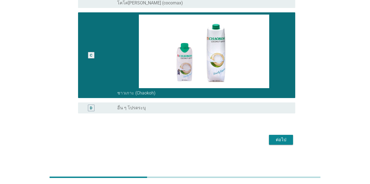
click at [270, 142] on div "ต่อไป" at bounding box center [281, 139] width 15 height 7
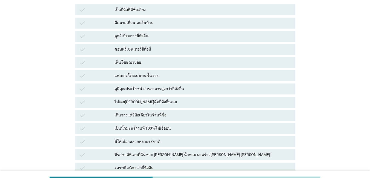
scroll to position [82, 0]
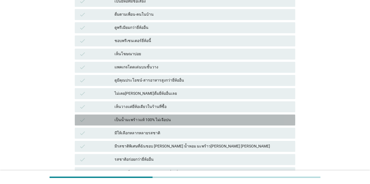
click at [189, 115] on div "check เป็นน้ำมะพร้าวแท้ 100% ไม่เจือปน" at bounding box center [185, 119] width 221 height 11
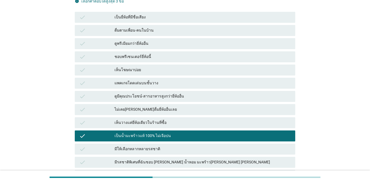
scroll to position [56, 0]
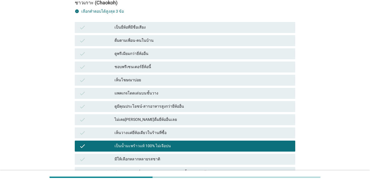
click at [190, 28] on div "เป็นยี่ห้อที่มีชื่อเสียง" at bounding box center [203, 27] width 176 height 7
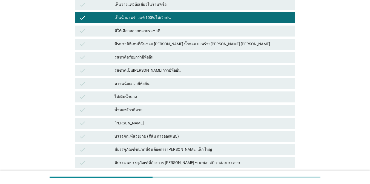
scroll to position [193, 0]
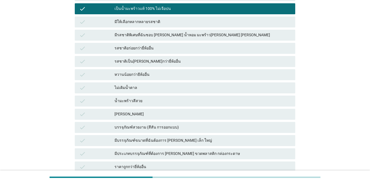
click at [175, 62] on div "รสชาติเป็น[PERSON_NAME]กว่ายี่ห้ออื่น" at bounding box center [203, 61] width 176 height 7
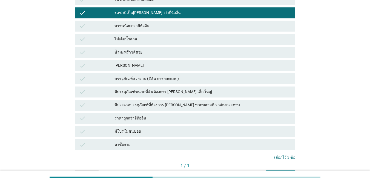
scroll to position [275, 0]
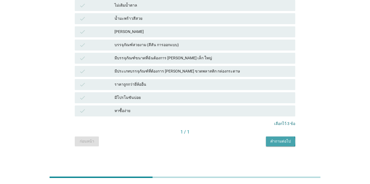
click at [270, 139] on div "คำถามต่อไป" at bounding box center [280, 141] width 21 height 6
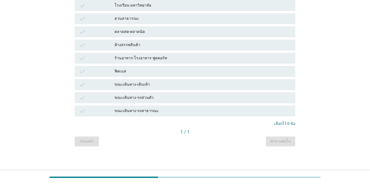
scroll to position [0, 0]
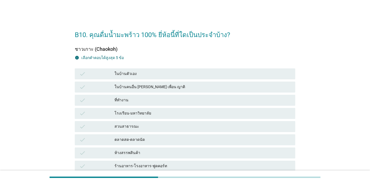
click at [158, 73] on div "ในบ้านตัวเอง" at bounding box center [203, 73] width 176 height 7
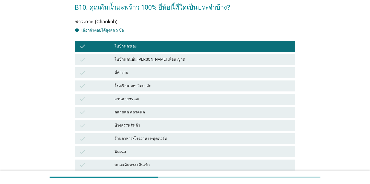
scroll to position [55, 0]
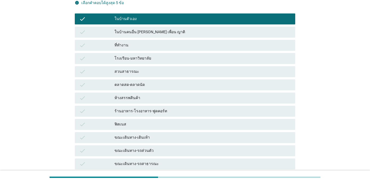
click at [183, 110] on div "ร้านอาหาร-โรงอาหาร-ฟูดคอร์ท" at bounding box center [203, 111] width 176 height 7
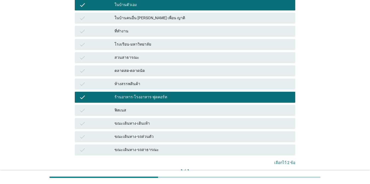
scroll to position [82, 0]
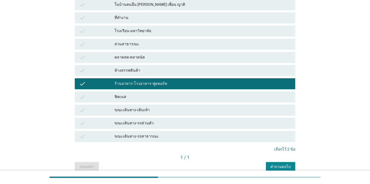
click at [270, 163] on button "คำถามต่อไป" at bounding box center [280, 167] width 29 height 10
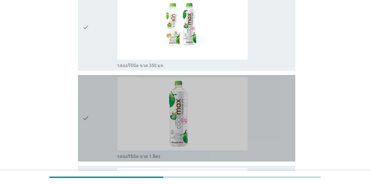
click at [265, 114] on div "check_box_outline_[PERSON_NAME] 1 ลิตร" at bounding box center [204, 118] width 174 height 82
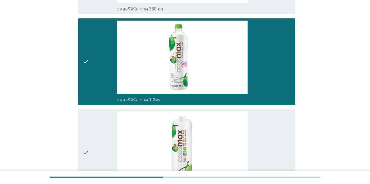
scroll to position [164, 0]
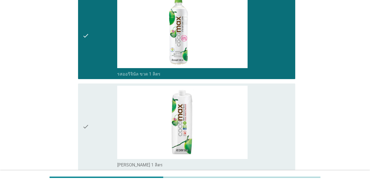
click at [261, 104] on div "check_box_outline_[PERSON_NAME] 1 ลิตร" at bounding box center [204, 127] width 174 height 82
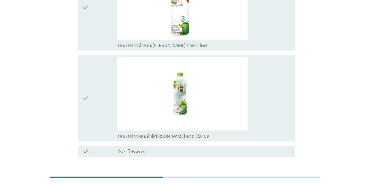
scroll to position [437, 0]
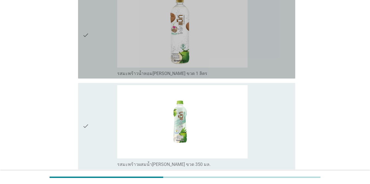
click at [263, 42] on div "check_box_outline_blank รสมะพร้าวน้ำหอม[PERSON_NAME] ขวด 1 ลิตร" at bounding box center [204, 35] width 174 height 82
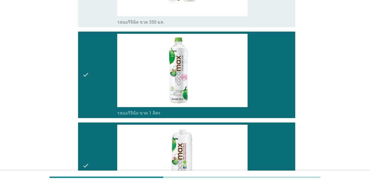
scroll to position [108, 0]
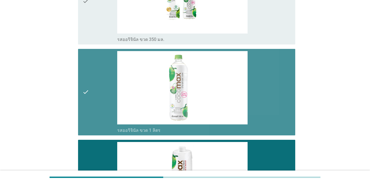
click at [270, 61] on div "check_box_outline_[PERSON_NAME] 1 ลิตร" at bounding box center [204, 92] width 174 height 82
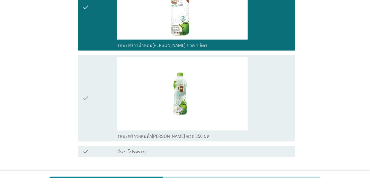
scroll to position [492, 0]
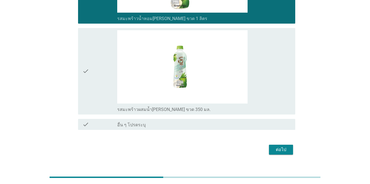
click at [270, 62] on div "check_box_outline_blank รสมะพร้าวผสมน้ำ[PERSON_NAME] ขวด 350 มล." at bounding box center [204, 71] width 174 height 82
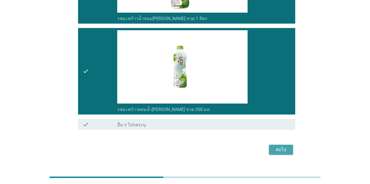
click at [270, 144] on button "ต่อไป" at bounding box center [281, 149] width 24 height 10
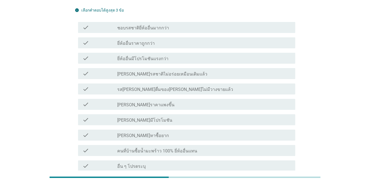
scroll to position [145, 0]
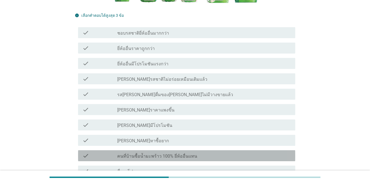
click at [152, 153] on label "คนที่บ้านซื้อน้ำมะพร้าว 100% ยี่ห้ออื่นแทน" at bounding box center [157, 155] width 80 height 5
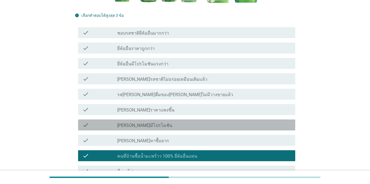
click at [156, 121] on div "check_box_outline_blank [PERSON_NAME]มีโปรโมชัน" at bounding box center [204, 124] width 174 height 7
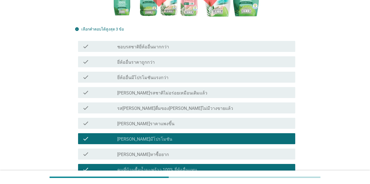
scroll to position [118, 0]
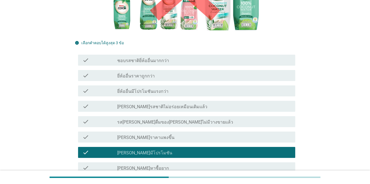
click at [150, 89] on label "ยี่ห้ออื่นมีโปรโมชันแรงกว่า" at bounding box center [142, 91] width 51 height 5
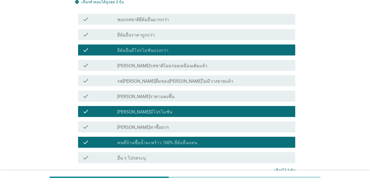
scroll to position [200, 0]
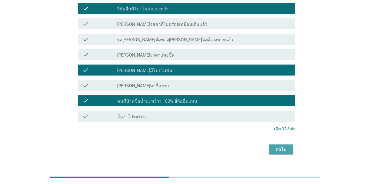
click at [270, 146] on div "ต่อไป" at bounding box center [281, 149] width 15 height 7
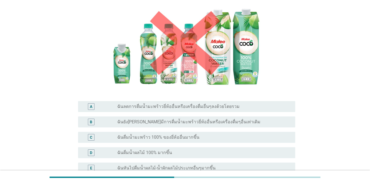
scroll to position [110, 0]
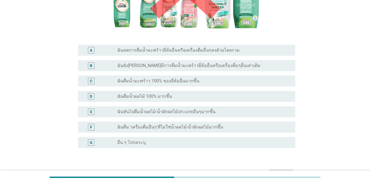
click at [209, 82] on div "radio_button_unchecked ฉันดื่มน้ำมะพร้าว 100% ของยี่ห้ออื่นมากขึ้น" at bounding box center [201, 80] width 169 height 5
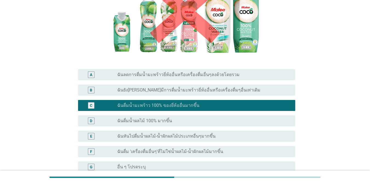
scroll to position [137, 0]
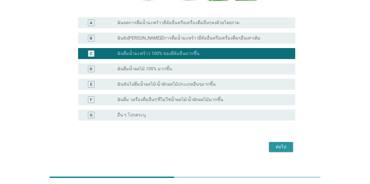
click at [270, 145] on div "ต่อไป" at bounding box center [281, 146] width 15 height 7
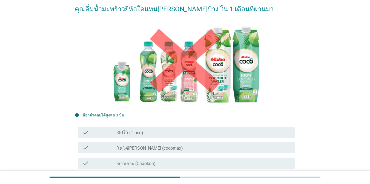
scroll to position [110, 0]
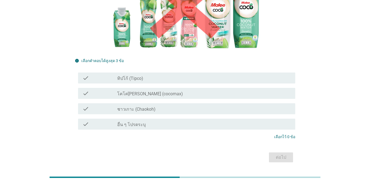
click at [138, 106] on label "ชาวเกาะ (Chaokoh)" at bounding box center [136, 108] width 38 height 5
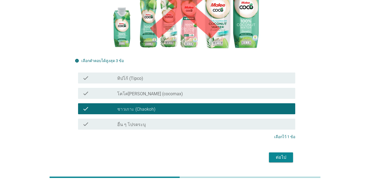
click at [270, 154] on div "ต่อไป" at bounding box center [281, 157] width 15 height 7
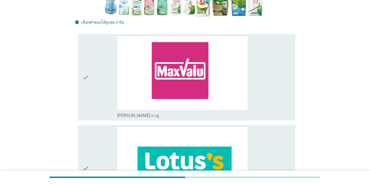
scroll to position [192, 0]
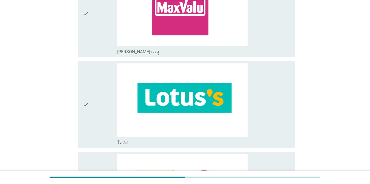
click at [270, 99] on div "check_box_outline_blank โลตัส" at bounding box center [204, 104] width 174 height 82
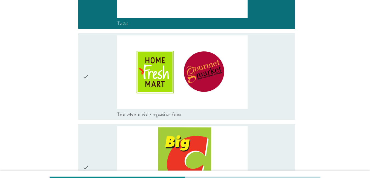
scroll to position [411, 0]
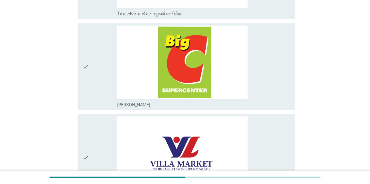
click at [270, 78] on div "check_box_outline_blank [PERSON_NAME]" at bounding box center [204, 66] width 174 height 82
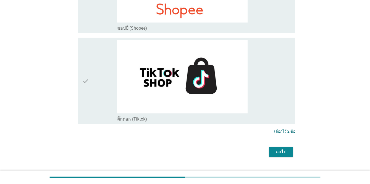
scroll to position [1700, 0]
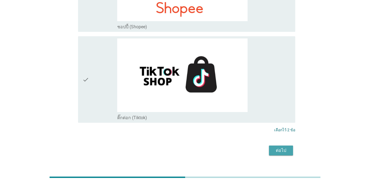
click at [270, 145] on button "ต่อไป" at bounding box center [281, 150] width 24 height 10
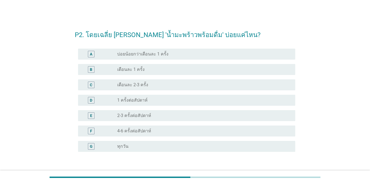
click at [144, 99] on label "1 ครั้งต่อสัปดาห์" at bounding box center [132, 99] width 30 height 5
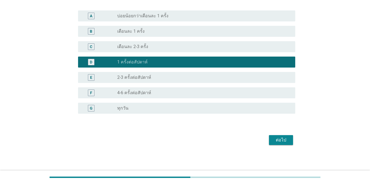
scroll to position [38, 0]
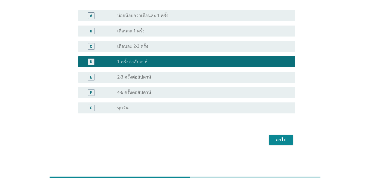
click at [270, 140] on div "ต่อไป" at bounding box center [281, 139] width 15 height 7
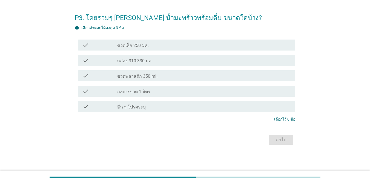
scroll to position [0, 0]
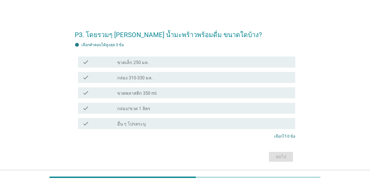
click at [166, 111] on div "check_box_outline_blank กล่อง/ขวด 1 ลิตร" at bounding box center [204, 108] width 174 height 7
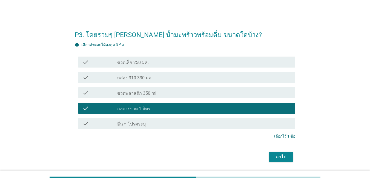
click at [176, 76] on div "check_box_outline_blank กล่อง 310-330 มล." at bounding box center [204, 77] width 174 height 7
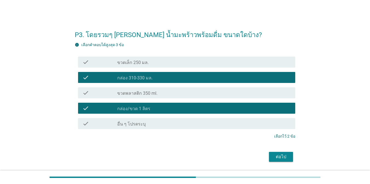
click at [173, 89] on div "check_box_outline_blank ขวดพลาสติก 350 ml." at bounding box center [204, 92] width 174 height 7
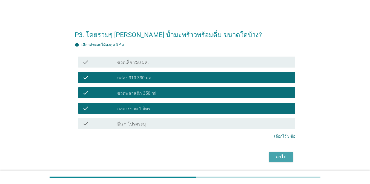
click at [270, 154] on div "ต่อไป" at bounding box center [281, 156] width 15 height 7
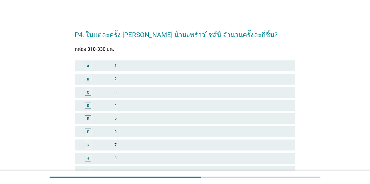
click at [117, 75] on div "B 2" at bounding box center [185, 78] width 221 height 11
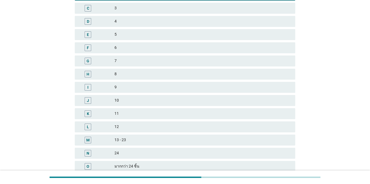
scroll to position [131, 0]
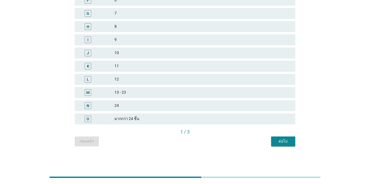
click at [270, 138] on div "ต่อไป" at bounding box center [283, 141] width 15 height 6
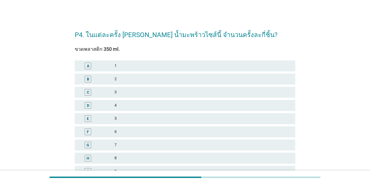
click at [138, 77] on div "2" at bounding box center [203, 79] width 176 height 7
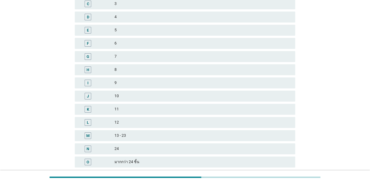
scroll to position [131, 0]
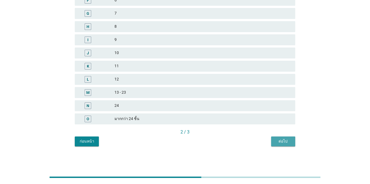
click at [270, 142] on div "ต่อไป" at bounding box center [283, 141] width 15 height 6
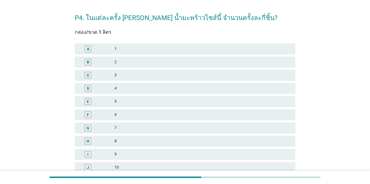
scroll to position [27, 0]
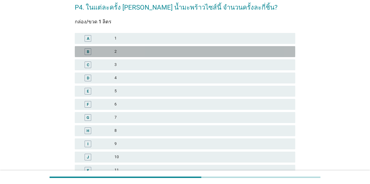
click at [120, 52] on div "2" at bounding box center [203, 51] width 176 height 7
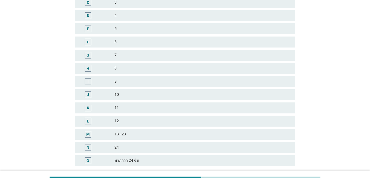
scroll to position [131, 0]
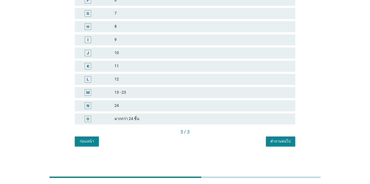
click at [270, 142] on div "คำถามต่อไป" at bounding box center [280, 141] width 21 height 6
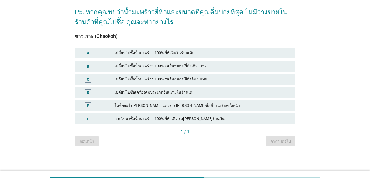
scroll to position [0, 0]
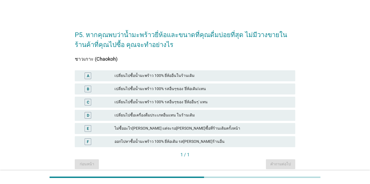
click at [198, 76] on div "เปลี่ยนไปซื้อน้ำมะพร้าว 100% ยี่ห้ออื่นในร้านเดิม" at bounding box center [203, 75] width 176 height 7
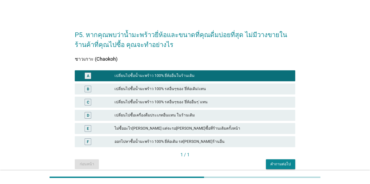
click at [270, 164] on div "คำถามต่อไป" at bounding box center [280, 164] width 21 height 6
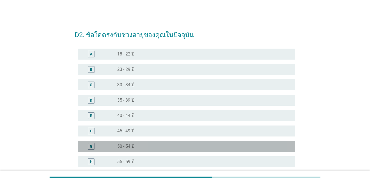
click at [140, 145] on div "radio_button_unchecked 50 - 54 ปี" at bounding box center [201, 145] width 169 height 5
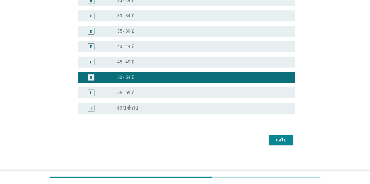
scroll to position [69, 0]
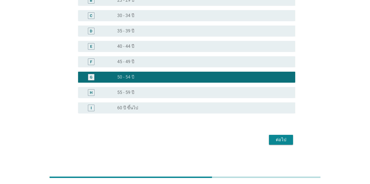
click at [270, 139] on div "ต่อไป" at bounding box center [281, 139] width 15 height 7
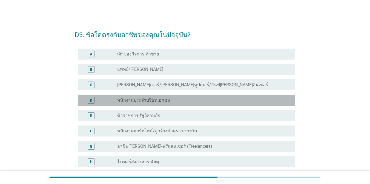
click at [207, 98] on div "radio_button_unchecked พนักงานประจำบริษัทเอกชน" at bounding box center [201, 99] width 169 height 5
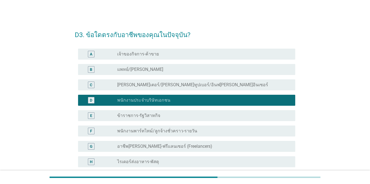
scroll to position [146, 0]
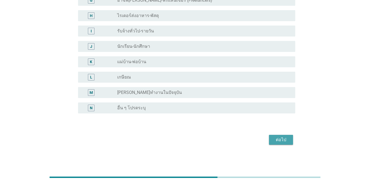
click at [270, 141] on div "ต่อไป" at bounding box center [281, 139] width 15 height 7
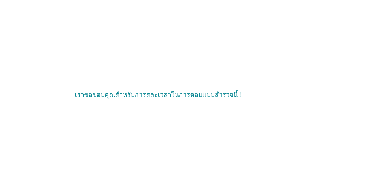
scroll to position [0, 0]
